Goal: Task Accomplishment & Management: Manage account settings

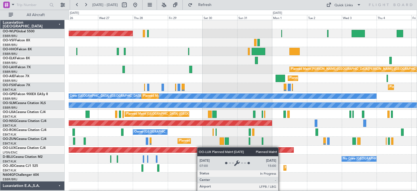
click at [199, 147] on div "Planned Maint [GEOGRAPHIC_DATA] ([GEOGRAPHIC_DATA]) Planned [GEOGRAPHIC_DATA][P…" at bounding box center [243, 186] width 348 height 332
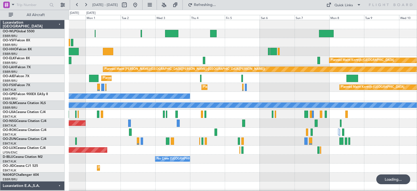
click at [76, 86] on div "Planned Maint Kortrijk-[GEOGRAPHIC_DATA] Planned Maint [GEOGRAPHIC_DATA]-[GEOGR…" at bounding box center [243, 87] width 348 height 9
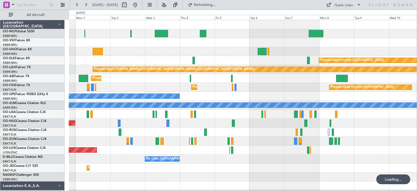
click at [86, 103] on div "Planned Maint Kortrijk-[GEOGRAPHIC_DATA] Planned [GEOGRAPHIC_DATA][PERSON_NAME]…" at bounding box center [243, 186] width 348 height 332
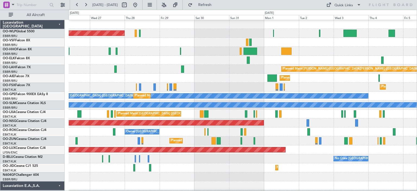
click at [272, 72] on div "Planned Maint [PERSON_NAME]-[GEOGRAPHIC_DATA][PERSON_NAME] ([GEOGRAPHIC_DATA][P…" at bounding box center [243, 69] width 348 height 9
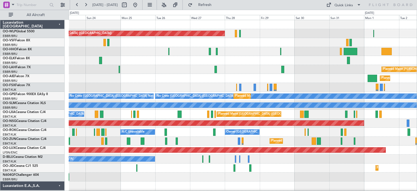
click at [265, 59] on div "Planned Maint [GEOGRAPHIC_DATA] ([GEOGRAPHIC_DATA]) Planned [GEOGRAPHIC_DATA][P…" at bounding box center [243, 186] width 348 height 332
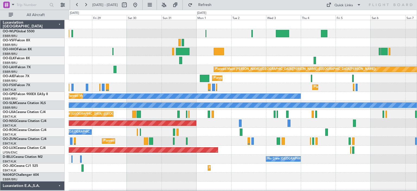
click at [184, 136] on div "Planned Maint [GEOGRAPHIC_DATA] ([GEOGRAPHIC_DATA]) Planned Maint [GEOGRAPHIC_D…" at bounding box center [243, 186] width 348 height 332
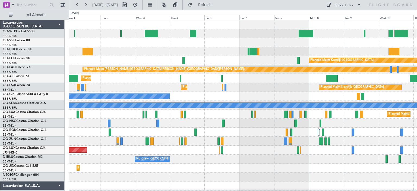
click at [158, 150] on div "Planned Maint Kortrijk-[GEOGRAPHIC_DATA] Planned [GEOGRAPHIC_DATA][PERSON_NAME]…" at bounding box center [243, 186] width 348 height 332
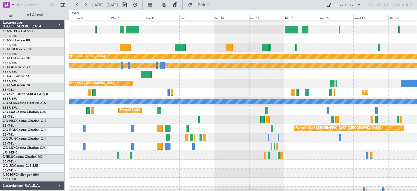
scroll to position [4, 0]
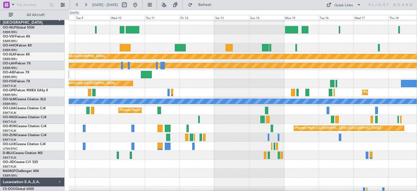
click at [175, 143] on div at bounding box center [243, 146] width 348 height 9
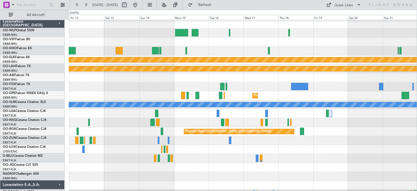
scroll to position [0, 0]
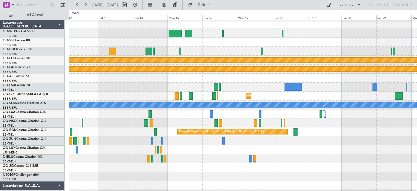
click at [225, 111] on div "Planned Maint Kortrijk-[GEOGRAPHIC_DATA]" at bounding box center [243, 113] width 348 height 9
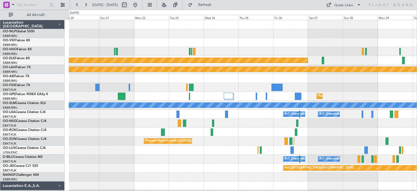
click at [263, 139] on div "Planned Maint Kortrijk-[GEOGRAPHIC_DATA] Planned [GEOGRAPHIC_DATA][PERSON_NAME]…" at bounding box center [243, 177] width 348 height 314
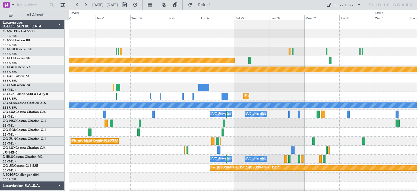
click at [134, 126] on div "Planned Maint Kortrijk-[GEOGRAPHIC_DATA] Planned [GEOGRAPHIC_DATA][PERSON_NAME]…" at bounding box center [243, 177] width 348 height 314
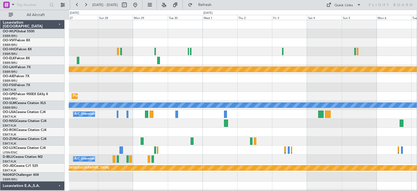
click at [214, 152] on div "Planned Maint Kortrijk-[GEOGRAPHIC_DATA] Planned [GEOGRAPHIC_DATA][PERSON_NAME]…" at bounding box center [243, 168] width 348 height 296
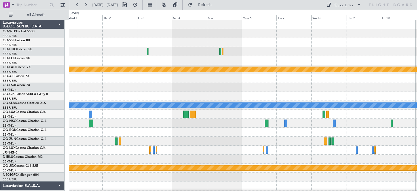
click at [206, 139] on div "Planned Maint [PERSON_NAME]-[GEOGRAPHIC_DATA][PERSON_NAME] ([GEOGRAPHIC_DATA][P…" at bounding box center [243, 168] width 348 height 296
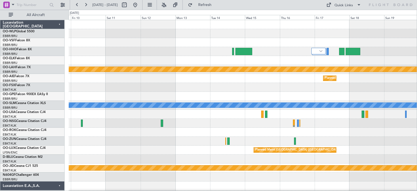
click at [163, 146] on div "Planned Maint [PERSON_NAME]-[GEOGRAPHIC_DATA][PERSON_NAME] ([GEOGRAPHIC_DATA][P…" at bounding box center [243, 168] width 348 height 296
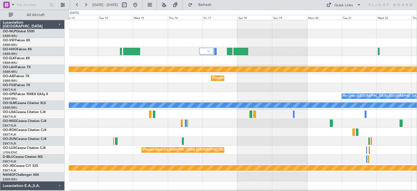
click at [245, 156] on div "Planned Maint [PERSON_NAME]-[GEOGRAPHIC_DATA][PERSON_NAME] ([GEOGRAPHIC_DATA][P…" at bounding box center [243, 168] width 348 height 296
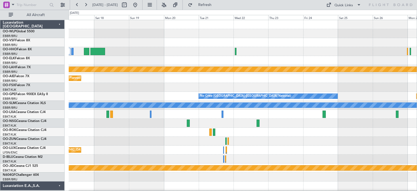
click at [240, 140] on div "Planned Maint [PERSON_NAME]-[GEOGRAPHIC_DATA][PERSON_NAME] ([GEOGRAPHIC_DATA][P…" at bounding box center [243, 168] width 348 height 296
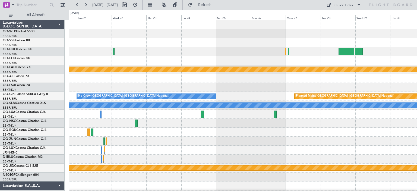
click at [212, 143] on div "Planned Maint [PERSON_NAME]-[GEOGRAPHIC_DATA][PERSON_NAME] ([GEOGRAPHIC_DATA][P…" at bounding box center [243, 168] width 348 height 296
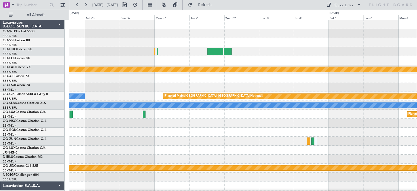
click at [188, 143] on div "Planned Maint [PERSON_NAME]-[GEOGRAPHIC_DATA][PERSON_NAME] ([GEOGRAPHIC_DATA][P…" at bounding box center [243, 168] width 348 height 296
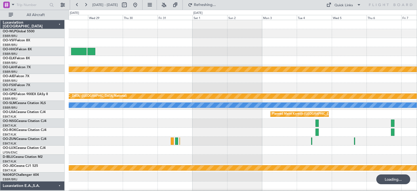
click at [140, 152] on div "Planned Maint [PERSON_NAME]-[GEOGRAPHIC_DATA][PERSON_NAME] ([GEOGRAPHIC_DATA][P…" at bounding box center [243, 168] width 348 height 296
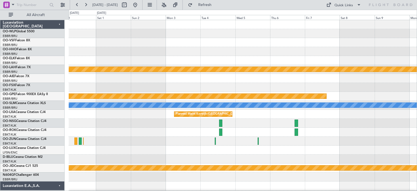
click at [161, 152] on div at bounding box center [243, 150] width 348 height 9
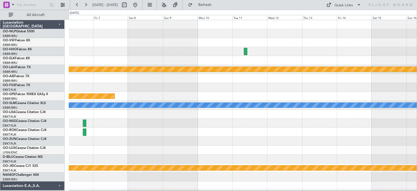
click at [192, 144] on div at bounding box center [243, 141] width 348 height 9
click at [140, 5] on button at bounding box center [135, 5] width 9 height 9
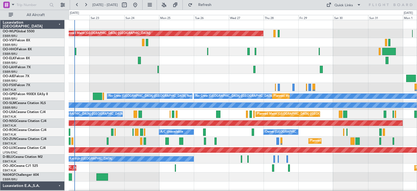
click at [194, 104] on div "Planned Maint [GEOGRAPHIC_DATA] ([GEOGRAPHIC_DATA]) Planned [GEOGRAPHIC_DATA][P…" at bounding box center [243, 186] width 348 height 332
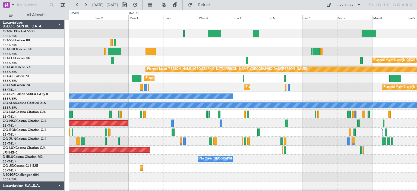
click at [203, 127] on div "Planned Maint [GEOGRAPHIC_DATA] ([GEOGRAPHIC_DATA]) Planned Maint [GEOGRAPHIC_D…" at bounding box center [208, 100] width 417 height 181
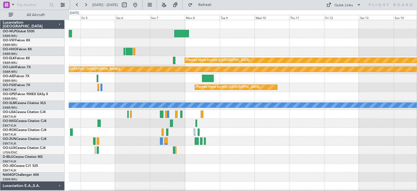
click at [284, 139] on div "Planned Maint Kortrijk-[GEOGRAPHIC_DATA] Planned [GEOGRAPHIC_DATA][PERSON_NAME]…" at bounding box center [243, 186] width 348 height 332
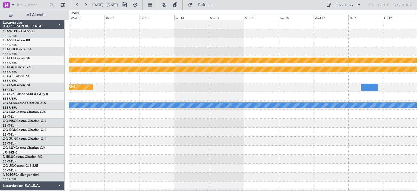
click at [255, 143] on div "Planned Maint Kortrijk-[GEOGRAPHIC_DATA] Planned [GEOGRAPHIC_DATA][PERSON_NAME]…" at bounding box center [208, 100] width 417 height 181
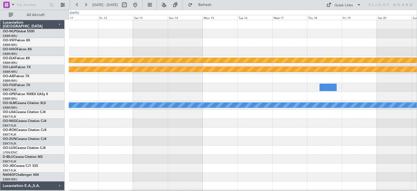
click at [235, 139] on div "Planned Maint Kortrijk-[GEOGRAPHIC_DATA]" at bounding box center [243, 141] width 348 height 9
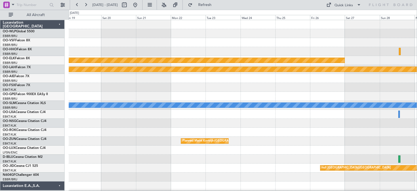
click at [229, 130] on div "Planned Maint Kortrijk-[GEOGRAPHIC_DATA] Planned [GEOGRAPHIC_DATA][PERSON_NAME]…" at bounding box center [243, 186] width 348 height 332
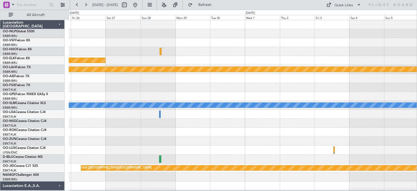
click at [218, 113] on div at bounding box center [243, 114] width 348 height 9
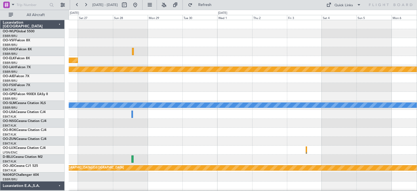
click at [205, 135] on div "Planned Maint Kortrijk-[GEOGRAPHIC_DATA] Planned [GEOGRAPHIC_DATA][PERSON_NAME]…" at bounding box center [243, 186] width 348 height 332
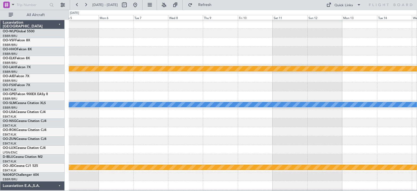
click at [238, 121] on div at bounding box center [243, 122] width 348 height 9
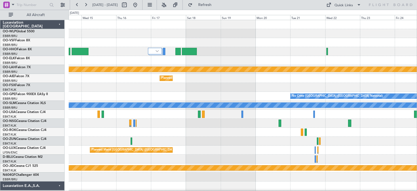
click at [230, 151] on div "Planned Maint [PERSON_NAME]-[GEOGRAPHIC_DATA][PERSON_NAME] ([GEOGRAPHIC_DATA][P…" at bounding box center [243, 168] width 348 height 296
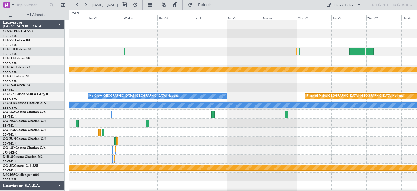
click at [175, 136] on div "Planned Maint [PERSON_NAME]-[GEOGRAPHIC_DATA][PERSON_NAME] ([GEOGRAPHIC_DATA][P…" at bounding box center [243, 168] width 348 height 296
click at [140, 7] on button at bounding box center [135, 5] width 9 height 9
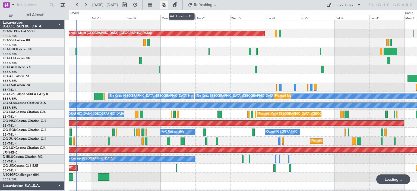
click at [168, 5] on button at bounding box center [164, 5] width 9 height 9
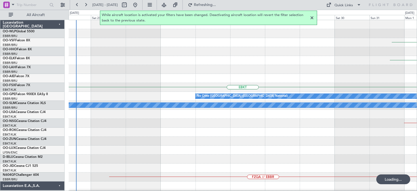
click at [312, 17] on div at bounding box center [312, 18] width 7 height 7
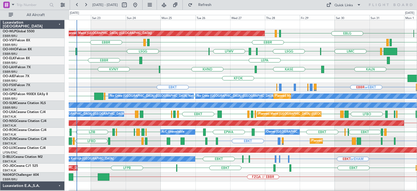
click at [323, 64] on div "EBBR LEPA [GEOGRAPHIC_DATA]" at bounding box center [243, 60] width 348 height 9
click at [305, 42] on div "EBBR LEGE [GEOGRAPHIC_DATA] [GEOGRAPHIC_DATA] LEGE" at bounding box center [243, 42] width 348 height 9
click at [216, 4] on span "Refresh" at bounding box center [205, 5] width 23 height 4
click at [188, 57] on div "EBBR LEPA [GEOGRAPHIC_DATA]" at bounding box center [243, 60] width 348 height 9
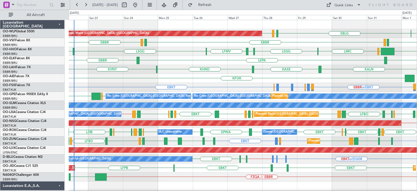
click at [185, 58] on div "EBBR LEPA [GEOGRAPHIC_DATA]" at bounding box center [243, 60] width 348 height 9
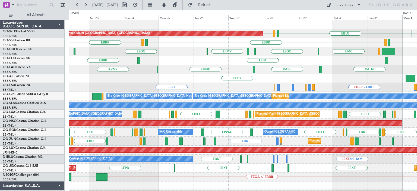
click at [196, 58] on div "Planned Maint [GEOGRAPHIC_DATA] ([GEOGRAPHIC_DATA]) ELLX EBLG LIML EDDB [GEOGRA…" at bounding box center [243, 186] width 348 height 332
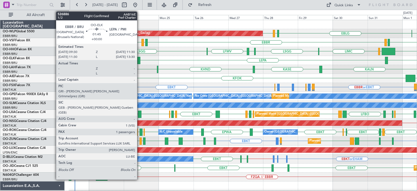
click at [140, 58] on div at bounding box center [138, 60] width 3 height 7
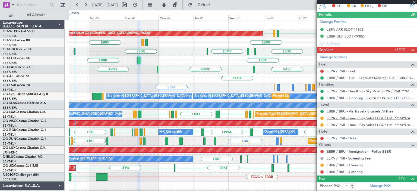
scroll to position [147, 0]
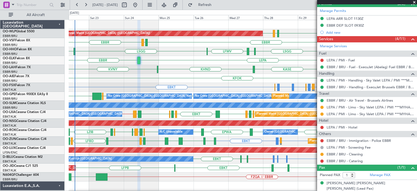
click at [287, 77] on div "KFOK [GEOGRAPHIC_DATA] Planned Maint [GEOGRAPHIC_DATA] ([GEOGRAPHIC_DATA])" at bounding box center [243, 78] width 348 height 9
click at [414, 1] on span at bounding box center [414, 2] width 5 height 5
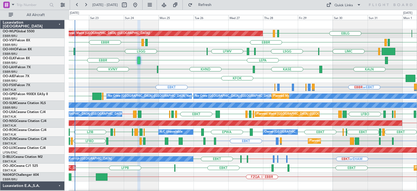
type input "0"
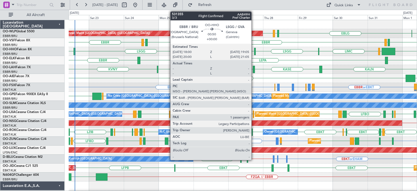
scroll to position [0, 0]
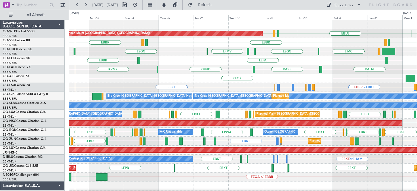
click at [184, 77] on div "KFOK [GEOGRAPHIC_DATA] Planned Maint [GEOGRAPHIC_DATA] ([GEOGRAPHIC_DATA])" at bounding box center [243, 78] width 348 height 9
click at [188, 78] on div "KFOK [GEOGRAPHIC_DATA] Planned Maint [GEOGRAPHIC_DATA] ([GEOGRAPHIC_DATA])" at bounding box center [243, 78] width 348 height 9
click at [216, 5] on span "Refresh" at bounding box center [205, 5] width 23 height 4
click at [235, 77] on div "KFOK [GEOGRAPHIC_DATA] Planned Maint [GEOGRAPHIC_DATA] ([GEOGRAPHIC_DATA])" at bounding box center [243, 78] width 348 height 9
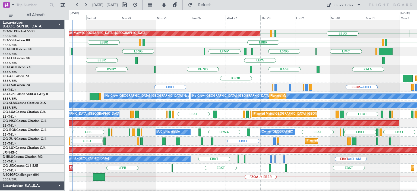
click at [192, 81] on div "KFOK [GEOGRAPHIC_DATA] Planned Maint [GEOGRAPHIC_DATA] ([GEOGRAPHIC_DATA])" at bounding box center [243, 78] width 348 height 9
click at [214, 85] on div "EBBR or EBKT LIRZ or EBKT EBBR or EBKT EBBR or EBKT LFMN or EBKT EBBR or EBKT E…" at bounding box center [243, 87] width 348 height 9
click at [218, 92] on div "EBBR KFOK [GEOGRAPHIC_DATA] [GEOGRAPHIC_DATA] No Crew [GEOGRAPHIC_DATA] (Brusse…" at bounding box center [243, 96] width 348 height 9
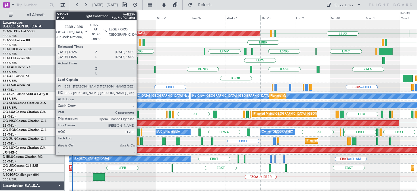
click at [139, 41] on div at bounding box center [140, 42] width 2 height 7
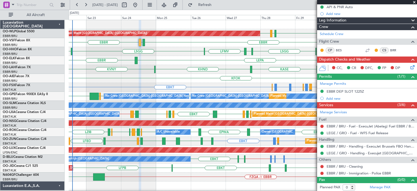
click at [185, 48] on div "LSGG [GEOGRAPHIC_DATA] LFMV [GEOGRAPHIC_DATA] KTEB [GEOGRAPHIC_DATA] LIMC LIRS" at bounding box center [243, 51] width 348 height 9
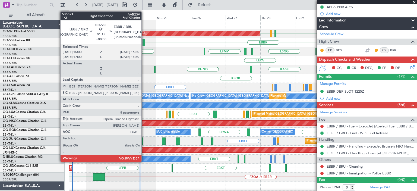
click at [144, 40] on div at bounding box center [144, 42] width 2 height 7
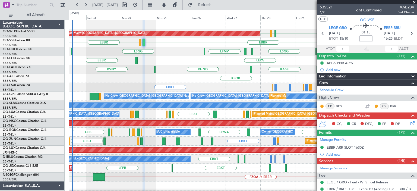
click at [414, 0] on span at bounding box center [414, 2] width 5 height 5
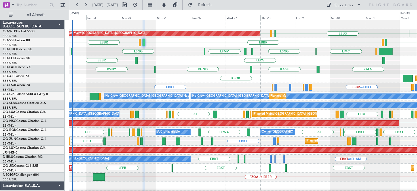
type input "0"
click at [205, 79] on div "KFOK [GEOGRAPHIC_DATA] Planned Maint [GEOGRAPHIC_DATA] ([GEOGRAPHIC_DATA])" at bounding box center [243, 78] width 348 height 9
click at [218, 79] on div "KFOK [GEOGRAPHIC_DATA] Planned Maint [GEOGRAPHIC_DATA] ([GEOGRAPHIC_DATA])" at bounding box center [243, 78] width 348 height 9
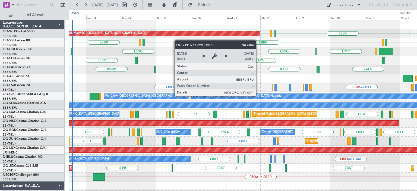
click at [262, 70] on div "KVNY [GEOGRAPHIC_DATA] KHND KALN Planned [GEOGRAPHIC_DATA][PERSON_NAME]-[GEOGRA…" at bounding box center [243, 69] width 348 height 9
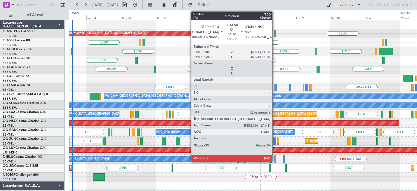
click at [275, 84] on div at bounding box center [276, 87] width 2 height 7
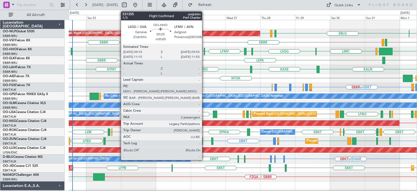
click at [205, 50] on div at bounding box center [204, 51] width 1 height 7
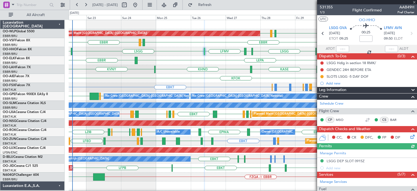
click at [414, 2] on div at bounding box center [367, 2] width 100 height 4
click at [416, 1] on span at bounding box center [414, 2] width 5 height 5
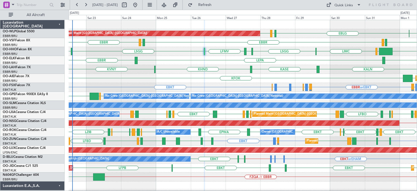
type input "0"
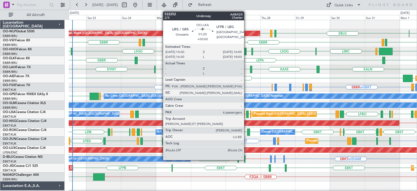
click at [247, 112] on div at bounding box center [247, 114] width 2 height 7
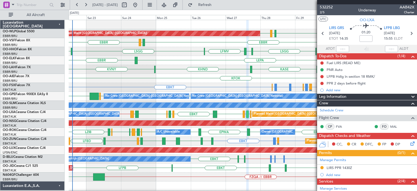
click at [414, 2] on span at bounding box center [414, 2] width 5 height 5
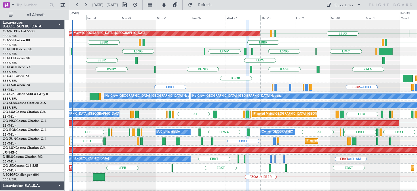
type input "0"
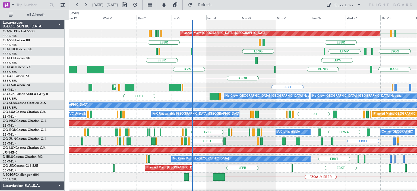
click at [327, 81] on div "EBLG LIML EDDB Planned Maint [GEOGRAPHIC_DATA] ([GEOGRAPHIC_DATA]) [GEOGRAPHIC_…" at bounding box center [243, 181] width 348 height 323
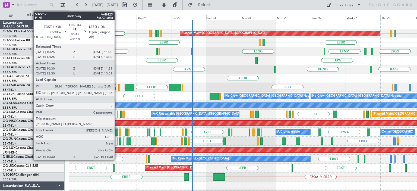
click at [117, 112] on div at bounding box center [118, 114] width 2 height 7
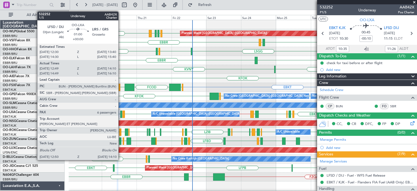
click at [121, 112] on div at bounding box center [121, 114] width 2 height 7
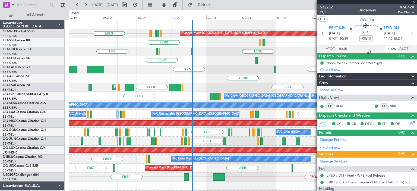
type input "12:54"
type input "14:05"
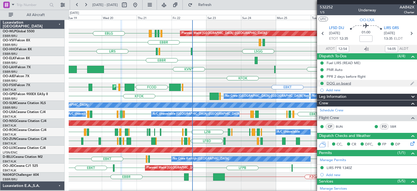
click at [354, 83] on div "DOG on board" at bounding box center [367, 83] width 100 height 7
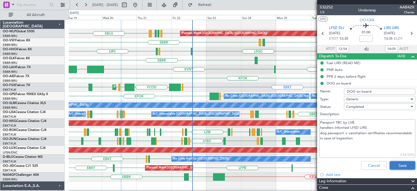
click at [399, 164] on button "Save" at bounding box center [403, 165] width 26 height 9
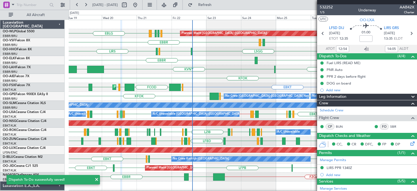
click at [415, 2] on span at bounding box center [414, 2] width 5 height 5
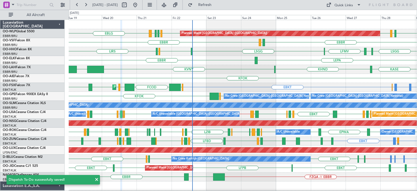
type input "0"
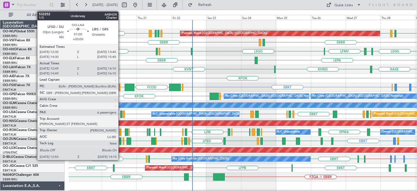
click at [121, 112] on div at bounding box center [121, 114] width 2 height 7
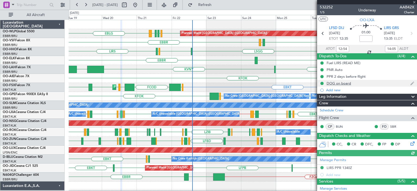
click at [342, 83] on div "DOG on board" at bounding box center [339, 83] width 24 height 5
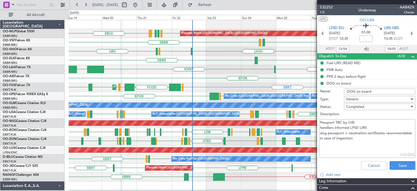
drag, startPoint x: 320, startPoint y: 121, endPoint x: 401, endPoint y: 143, distance: 84.1
click at [401, 143] on textarea "Passport TBC by LVB handlers informed LFSD LIRS dog passaport + vaccination cer…" at bounding box center [367, 138] width 96 height 39
click at [337, 132] on textarea "Passport TBC by LVB handlers informed LFSD LIRS dog passaport + vaccination cer…" at bounding box center [367, 138] width 96 height 39
drag, startPoint x: 359, startPoint y: 138, endPoint x: 320, endPoint y: 122, distance: 42.0
click at [320, 122] on textarea "Passport TBC by LVB handlers informed LFSD LIRS dog passport + vaccination cert…" at bounding box center [367, 138] width 96 height 39
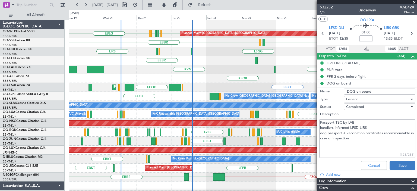
type textarea "Passport TBC by LVB handlers informed LFSD LIRS dog passport + vaccination cert…"
click at [399, 165] on button "Save" at bounding box center [403, 165] width 26 height 9
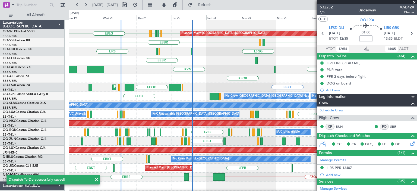
click at [414, 1] on span at bounding box center [414, 2] width 5 height 5
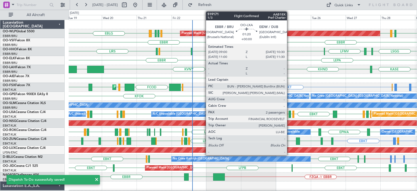
click at [290, 112] on div at bounding box center [290, 114] width 2 height 7
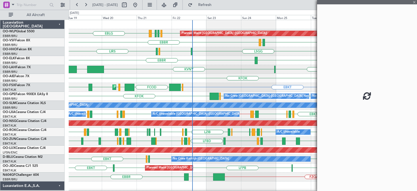
click at [292, 63] on div "LEPA [GEOGRAPHIC_DATA]" at bounding box center [243, 60] width 348 height 9
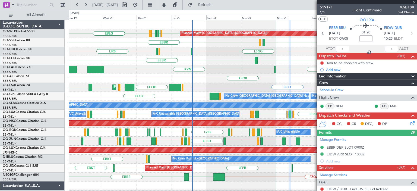
click at [414, 1] on div at bounding box center [367, 2] width 100 height 4
click at [415, 2] on span at bounding box center [414, 2] width 5 height 5
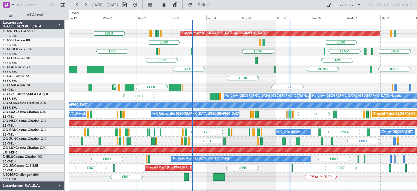
type input "0"
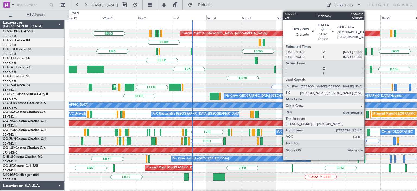
click at [367, 111] on div at bounding box center [367, 114] width 2 height 7
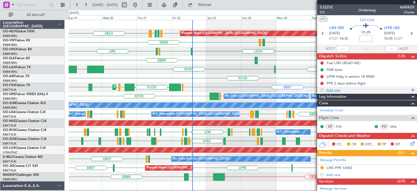
click at [335, 90] on div "Add new" at bounding box center [367, 90] width 83 height 5
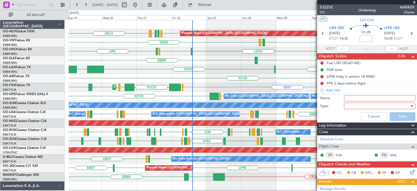
click at [349, 98] on input "Name:" at bounding box center [379, 98] width 71 height 6
type input "D"
type input "DOG on board"
click at [349, 105] on div at bounding box center [377, 106] width 63 height 8
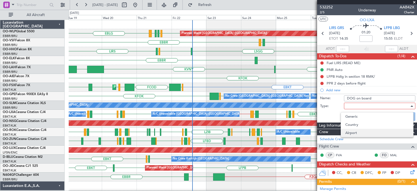
click at [354, 133] on span "Airport" at bounding box center [377, 133] width 64 height 8
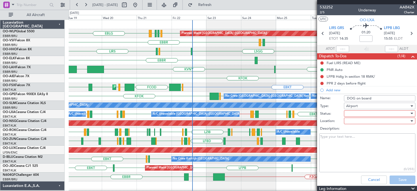
click at [356, 113] on div at bounding box center [377, 113] width 63 height 8
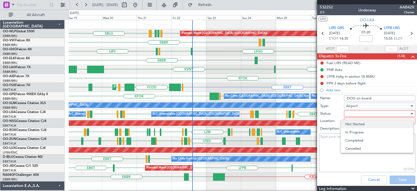
click at [356, 125] on span "Not Started" at bounding box center [377, 124] width 64 height 8
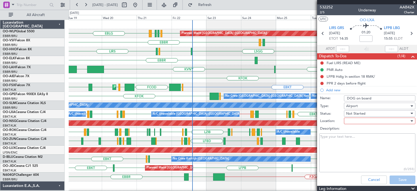
click at [355, 121] on div at bounding box center [377, 121] width 63 height 8
click at [351, 137] on span "Departure" at bounding box center [377, 140] width 64 height 8
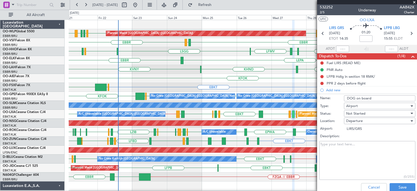
click at [199, 80] on div "KFOK Planned Maint London (Farnborough)" at bounding box center [243, 78] width 348 height 9
click at [339, 144] on textarea "Description:" at bounding box center [367, 160] width 96 height 39
paste textarea "Passport TBC by LVB handlers informed LFSD LIRS dog passport + vaccination cert…"
click at [357, 173] on textarea "Passport TBC by LVB handlers informed LFSD LIRS dog passport + vaccination cert…" at bounding box center [367, 160] width 96 height 39
click at [340, 143] on textarea "Passport TBC by LVB handlers informed LFSD LIRS dog passport + vaccination cert…" at bounding box center [367, 160] width 96 height 39
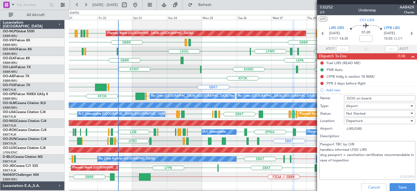
click at [340, 143] on textarea "Passport TBC by LVB handlers informed LFSD LIRS dog passport + vaccination cert…" at bounding box center [367, 160] width 96 height 39
click at [360, 143] on textarea "Passport sent by LVB handlers informed LFSD LIRS dog passport + vaccination cer…" at bounding box center [367, 160] width 96 height 39
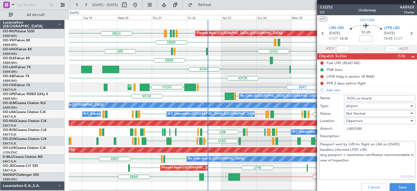
click at [245, 87] on div "Planned Maint Berlin (Brandenburg) EDDB EBLG LIML LDDU EBLG EBLG LIML EDDB EBBR…" at bounding box center [243, 177] width 348 height 314
click at [229, 83] on div "Planned Maint Kortrijk-Wevelgem EBKT LFMN or EBKT EBBR or EBKT EGGW FCOD LSGG E…" at bounding box center [243, 87] width 348 height 9
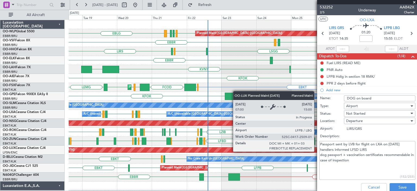
drag, startPoint x: 369, startPoint y: 149, endPoint x: 317, endPoint y: 151, distance: 52.5
click at [317, 151] on fb-app "18 Aug 2025 - 28 Aug 2025 Refresh Quick Links All Aircraft Planned Maint Berlin…" at bounding box center [208, 97] width 417 height 187
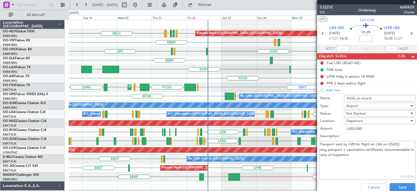
click at [353, 161] on textarea "Passport sent by LVB for flight on LXA on AUG 20 dog passport + vaccination cer…" at bounding box center [367, 160] width 96 height 39
type textarea "Passport sent by LVB for flight on LXA on AUG 20 dog passport + vaccination cer…"
click at [395, 187] on button "Save" at bounding box center [403, 187] width 26 height 9
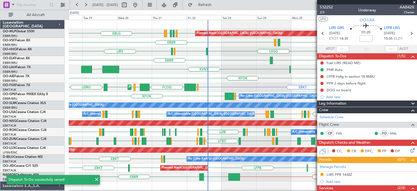
click at [415, 1] on span at bounding box center [414, 2] width 5 height 5
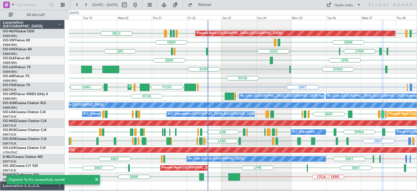
type input "0"
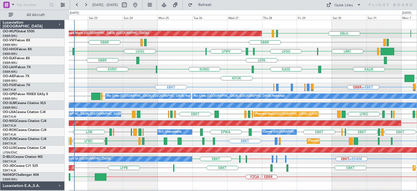
click at [262, 142] on div "Planned Maint Kortrijk-Wevelgem LESO or EBKT LFMD or EBKT EBKT EBKT LOWS EBBR L…" at bounding box center [243, 141] width 348 height 9
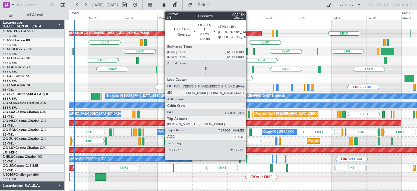
click at [249, 113] on div at bounding box center [249, 114] width 2 height 7
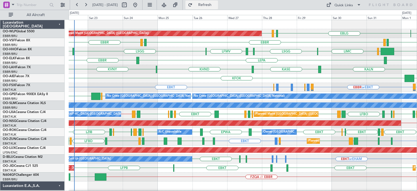
click at [216, 4] on span "Refresh" at bounding box center [205, 5] width 23 height 4
click at [201, 57] on div "LEPA EBBR EBBR" at bounding box center [243, 60] width 348 height 9
click at [186, 56] on div "EBBR EBBR LEPA" at bounding box center [243, 60] width 348 height 9
click at [197, 88] on div "LIRZ or EBKT EBBR or EBKT EBKT LIRZ or EBKT EBBR or EBKT EBBR or EBKT LFMN or E…" at bounding box center [243, 87] width 348 height 9
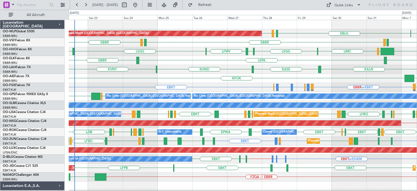
click at [188, 64] on div "EBBR LEPA [GEOGRAPHIC_DATA]" at bounding box center [243, 60] width 348 height 9
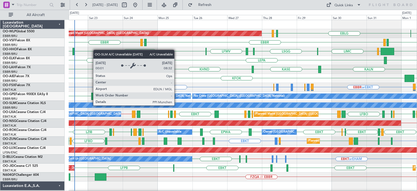
click at [177, 105] on div "A/C Unavailable [GEOGRAPHIC_DATA]" at bounding box center [339, 105] width 851 height 5
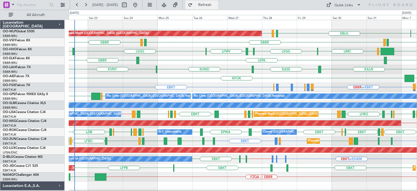
click at [216, 4] on span "Refresh" at bounding box center [205, 5] width 23 height 4
click at [86, 71] on div "KVNY KALN KASE KHND Planned Maint Alton-st Louis (St Louis Regl)" at bounding box center [243, 69] width 348 height 9
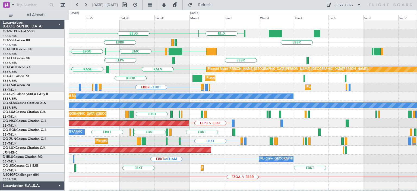
click at [159, 85] on div "ELLX EBLG LIML EDDB Planned Maint Berlin (Brandenburg) EBBR LEGE EBBR KTEB LIEO…" at bounding box center [243, 181] width 348 height 323
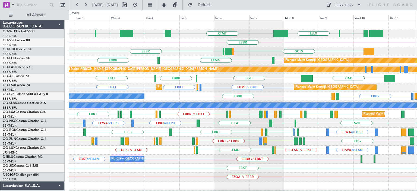
click at [268, 98] on div "LIML ELLX ELLX KTMT KCLT LIML EBLG EBBR LEGE EBBR EBBR GCTS GMMH LSGG LIEO KTEB…" at bounding box center [243, 177] width 348 height 314
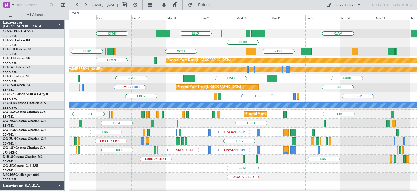
click at [178, 98] on div "EBBR LFBO or EBBR EBBR EBBR EVRA Planned Maint Brussels (Brussels National) No …" at bounding box center [243, 96] width 348 height 9
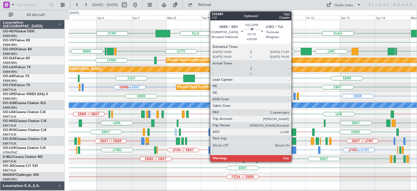
click at [294, 94] on div at bounding box center [295, 96] width 2 height 7
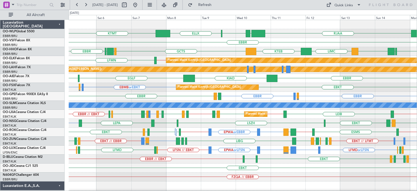
click at [214, 44] on div "EBBR" at bounding box center [243, 42] width 348 height 9
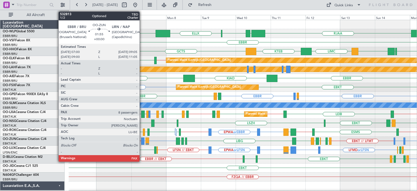
click at [142, 140] on div at bounding box center [142, 140] width 3 height 7
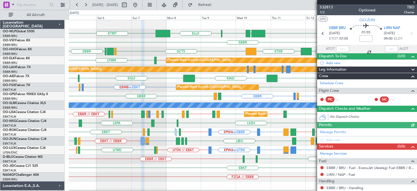
scroll to position [62, 0]
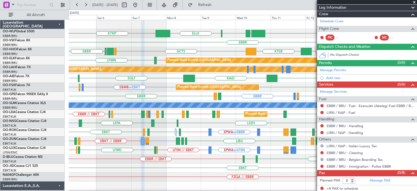
click at [414, 2] on span at bounding box center [414, 2] width 5 height 5
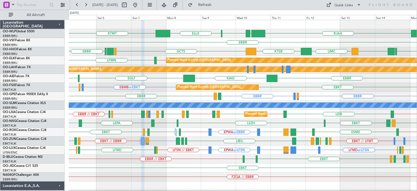
type input "0"
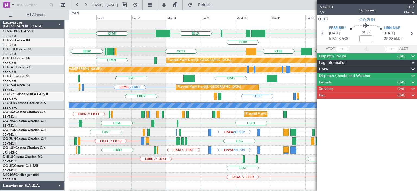
scroll to position [0, 0]
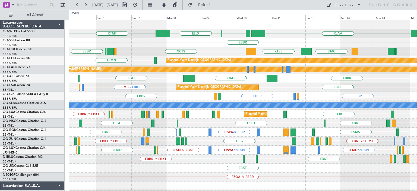
click at [196, 127] on div "EBKT or LFPB EBKT LEMG EBKT LSZH EBKT LEPA" at bounding box center [243, 123] width 348 height 9
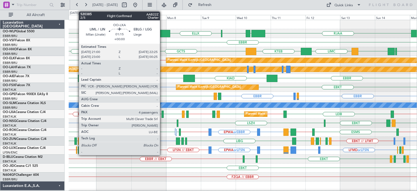
click at [162, 113] on div at bounding box center [163, 114] width 2 height 7
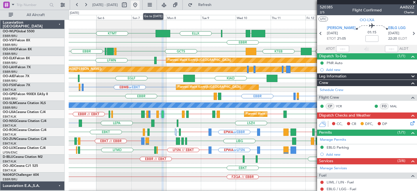
click at [140, 5] on button at bounding box center [135, 5] width 9 height 9
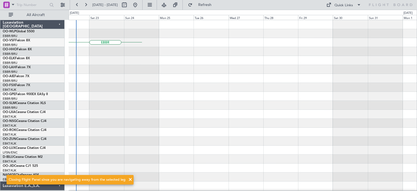
click at [129, 55] on div at bounding box center [243, 51] width 348 height 9
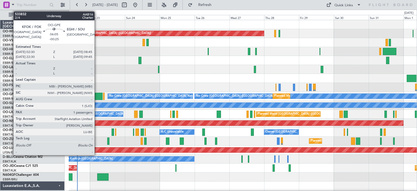
click at [97, 95] on div at bounding box center [97, 96] width 9 height 7
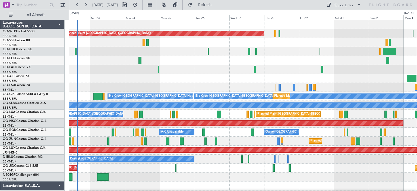
click at [218, 77] on div "Planned Maint [GEOGRAPHIC_DATA] ([GEOGRAPHIC_DATA])" at bounding box center [243, 78] width 348 height 9
